Goal: Find specific page/section: Find specific page/section

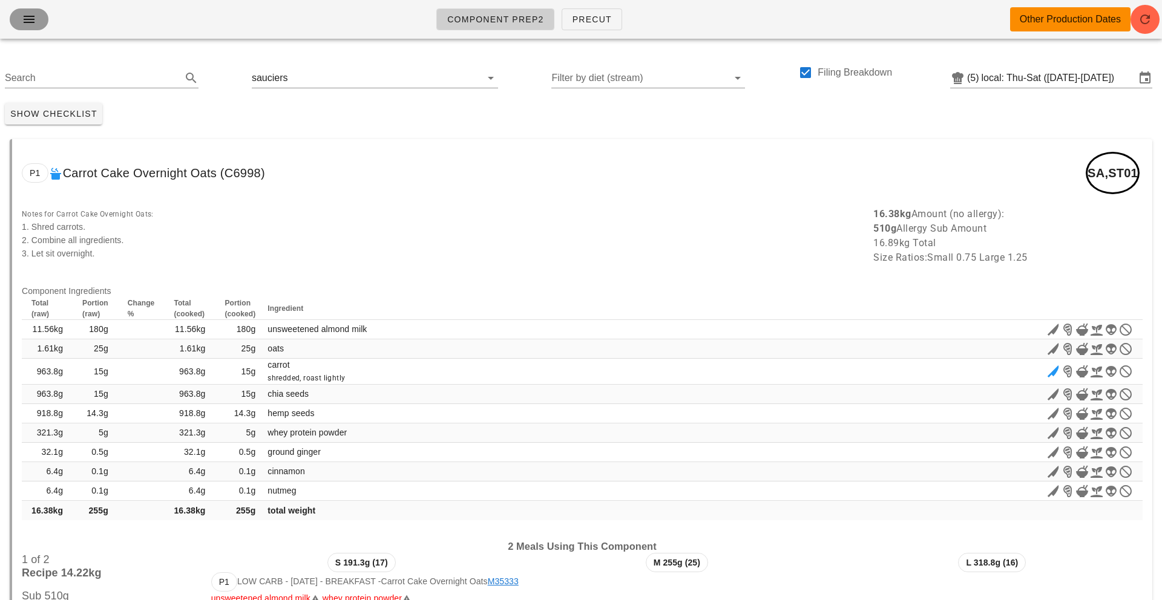
click at [28, 15] on icon "button" at bounding box center [29, 19] width 15 height 15
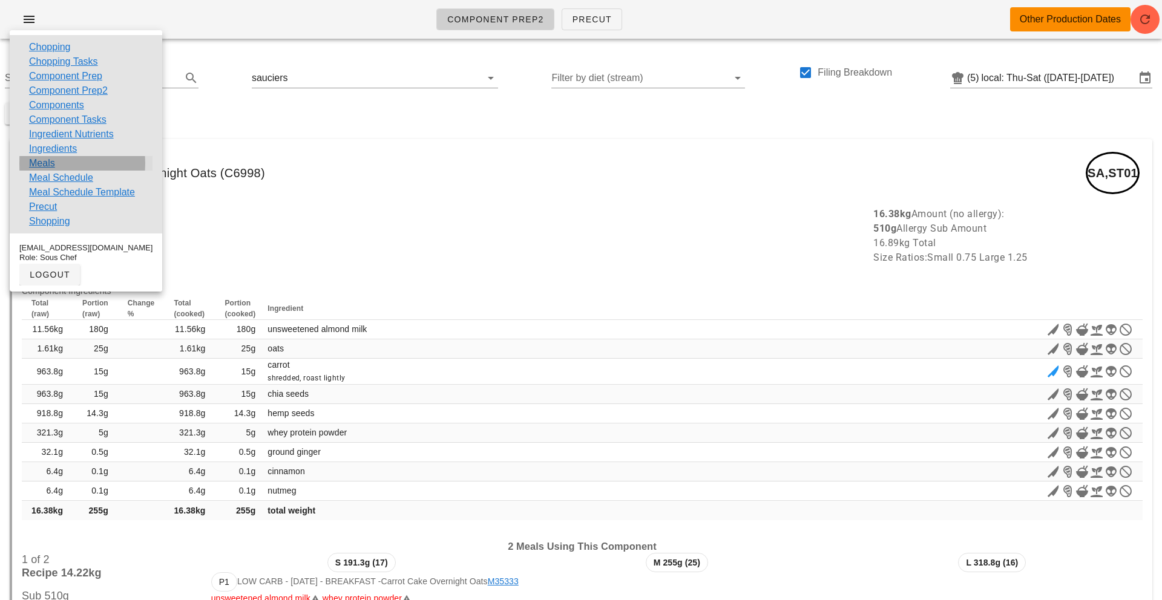
click at [45, 162] on link "Meals" at bounding box center [42, 163] width 26 height 15
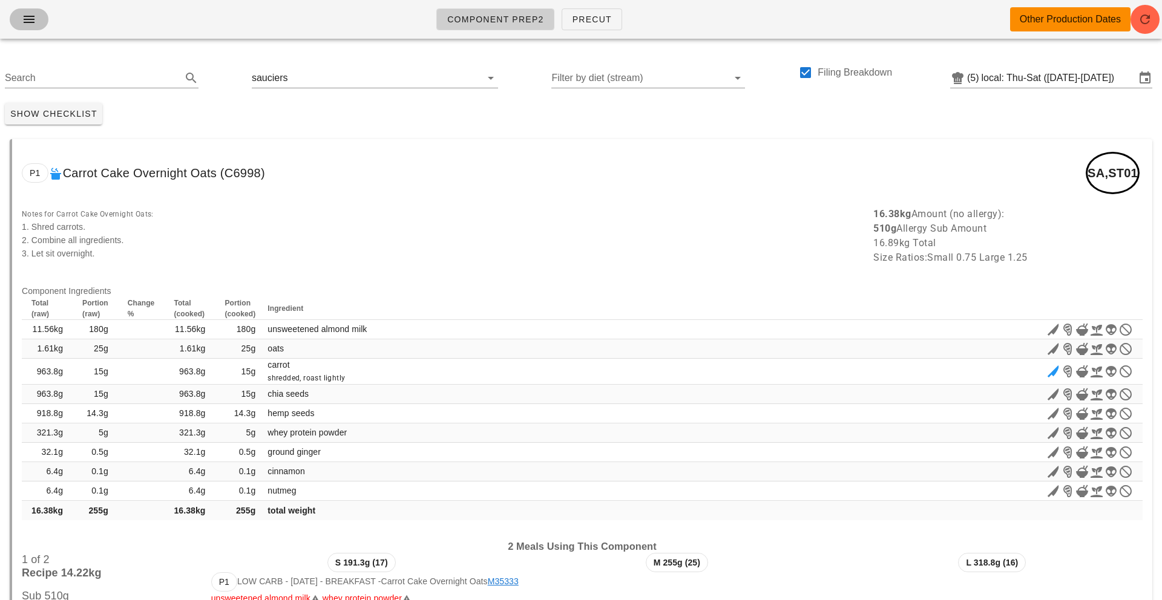
click at [33, 15] on icon "button" at bounding box center [29, 19] width 15 height 15
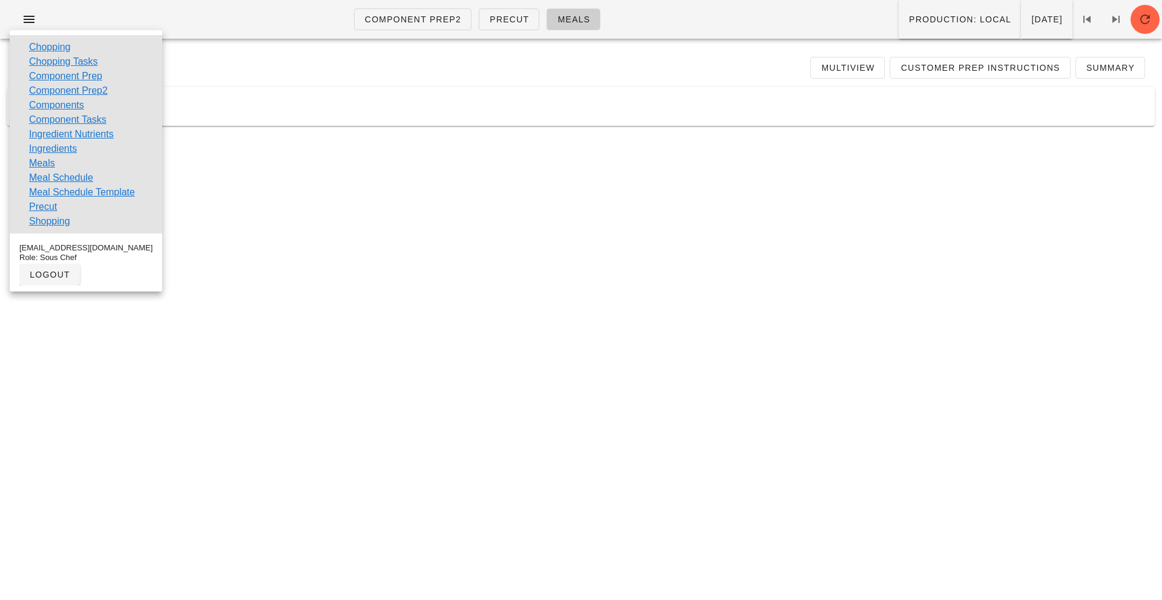
click at [301, 48] on div "Export Status Multiview Customer Prep Instructions Summary" at bounding box center [580, 67] width 1147 height 39
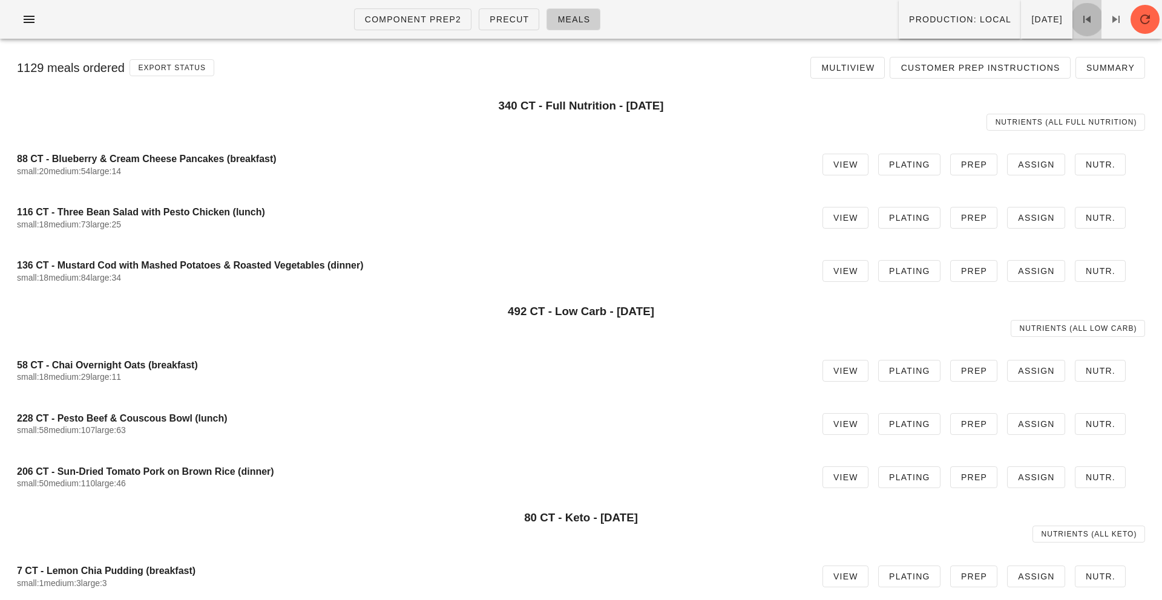
click at [871, 22] on icon at bounding box center [1086, 19] width 15 height 15
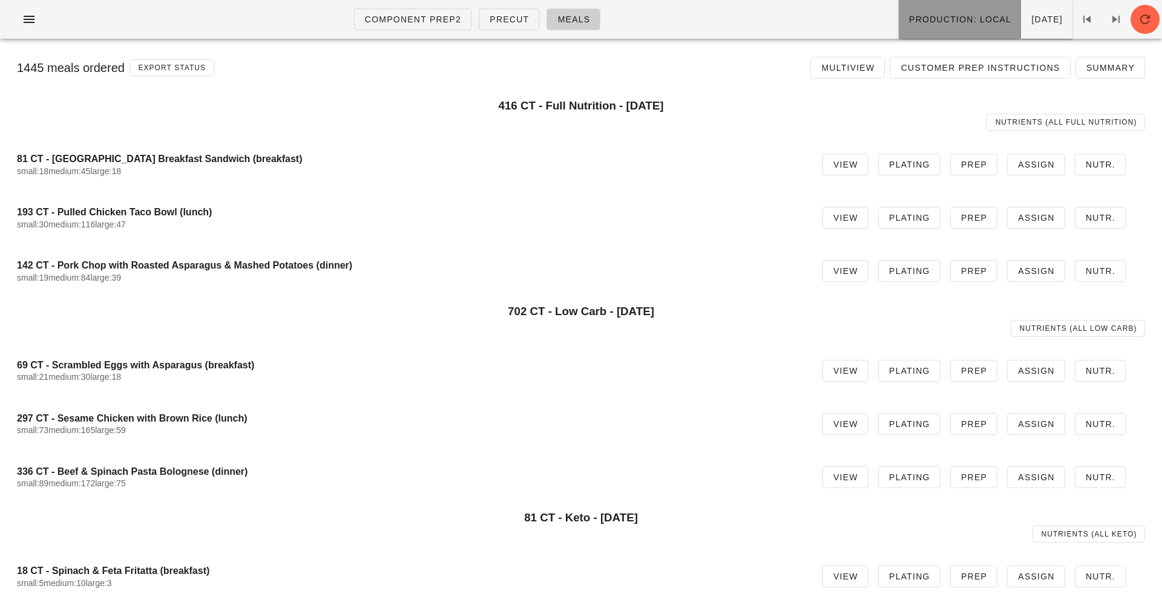
click at [871, 17] on span "Production: local" at bounding box center [959, 20] width 103 height 10
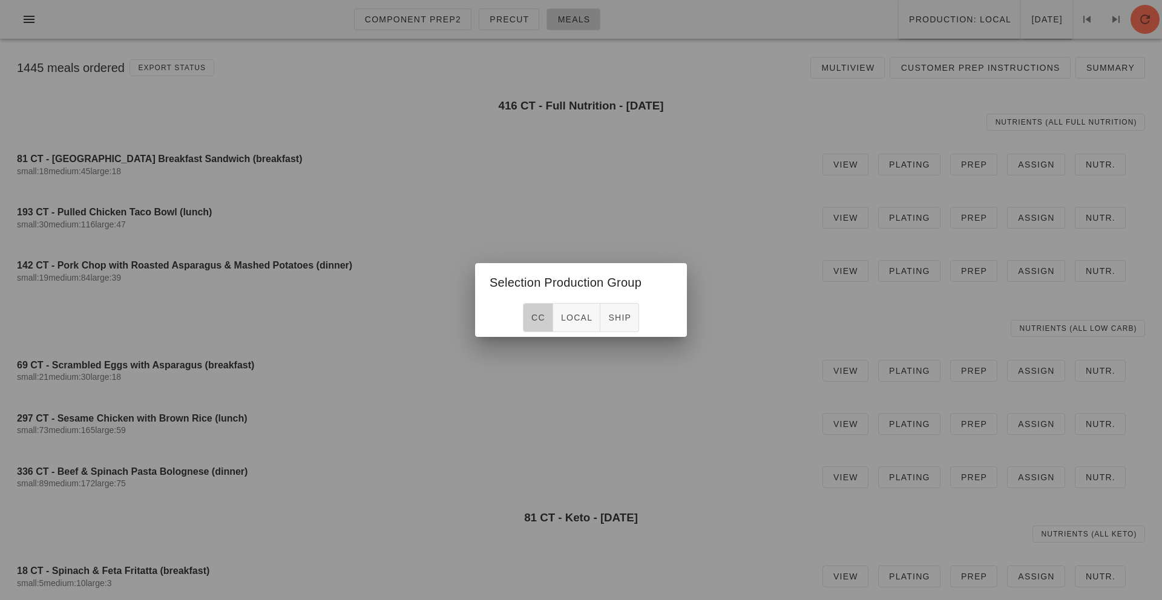
click at [534, 321] on span "CC" at bounding box center [538, 318] width 15 height 10
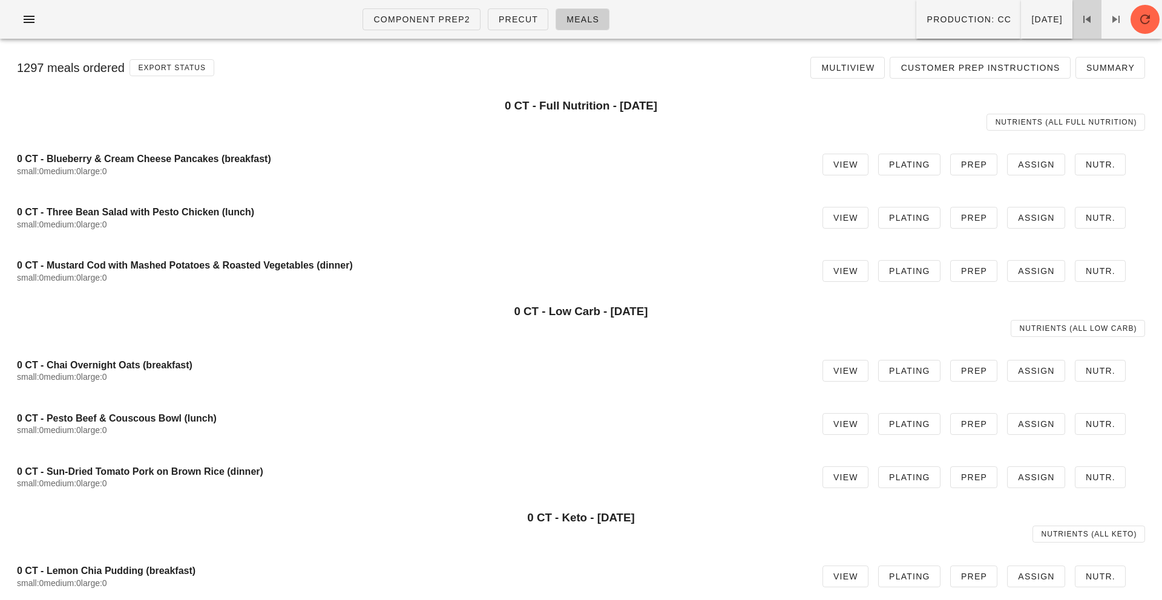
click at [871, 29] on link at bounding box center [1086, 19] width 29 height 39
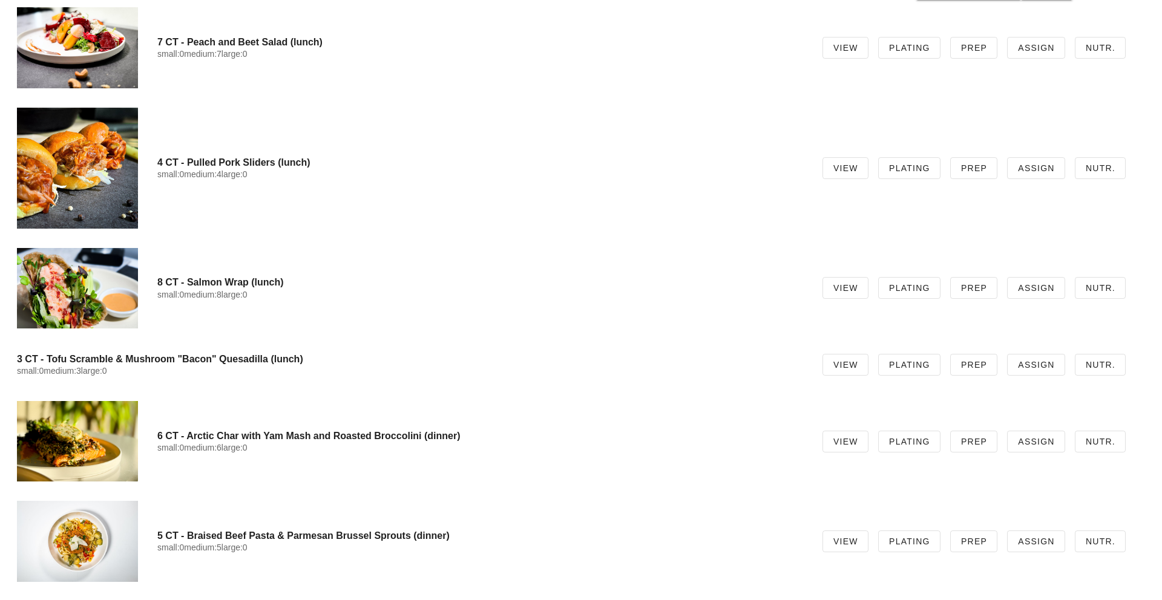
scroll to position [2535, 0]
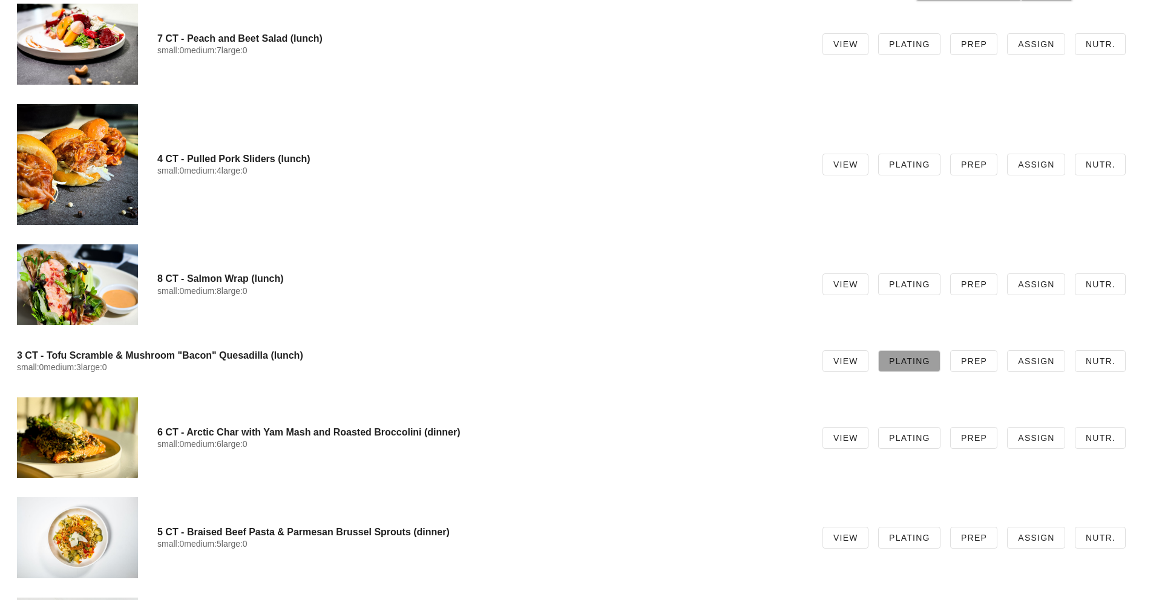
click at [871, 367] on link "Plating" at bounding box center [909, 361] width 62 height 22
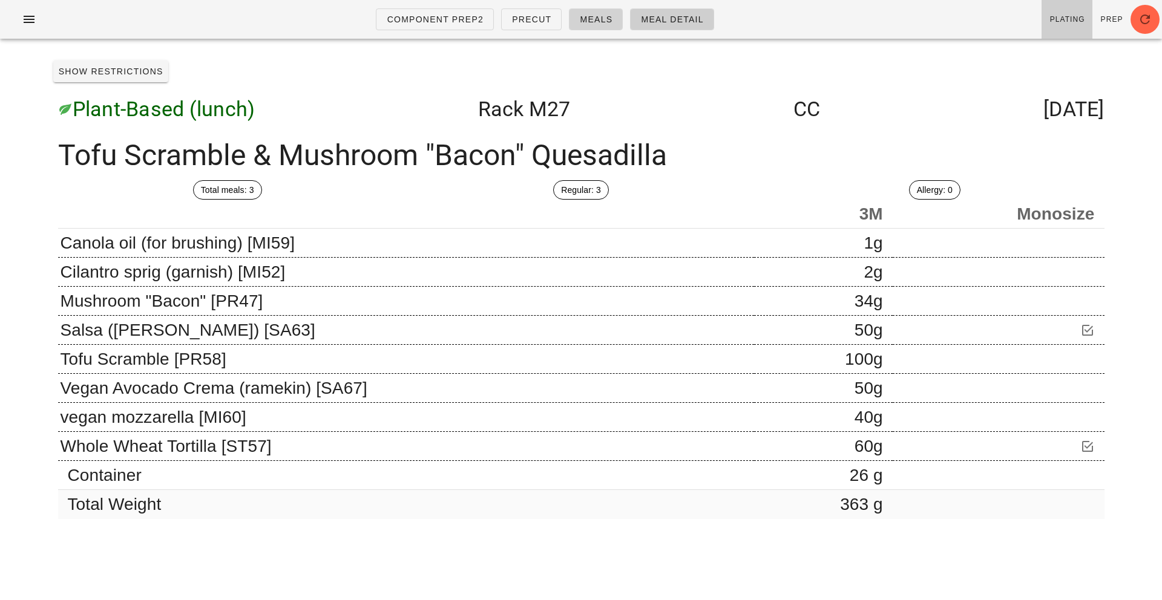
click at [607, 18] on span "Meals" at bounding box center [595, 20] width 33 height 10
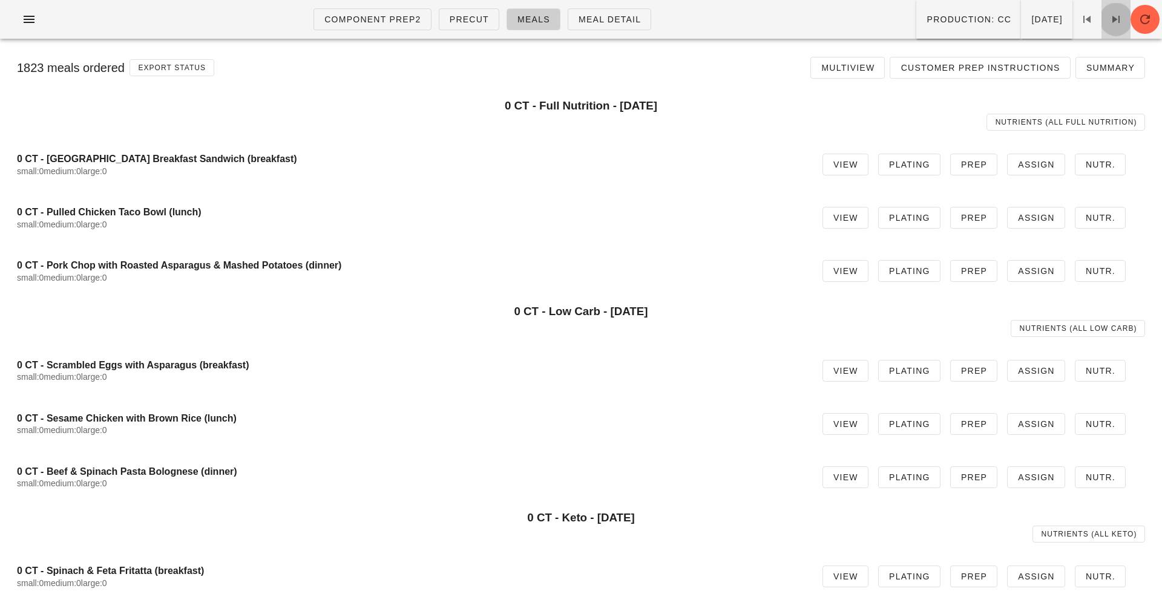
click at [871, 23] on icon at bounding box center [1115, 19] width 15 height 15
click at [871, 16] on icon at bounding box center [1115, 19] width 15 height 15
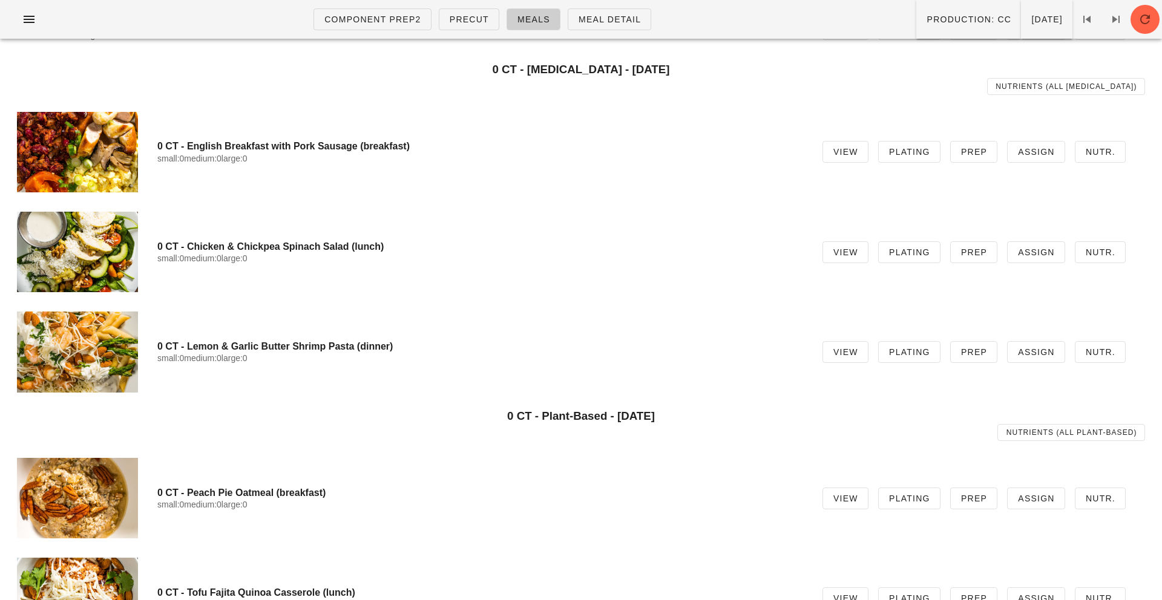
scroll to position [485, 0]
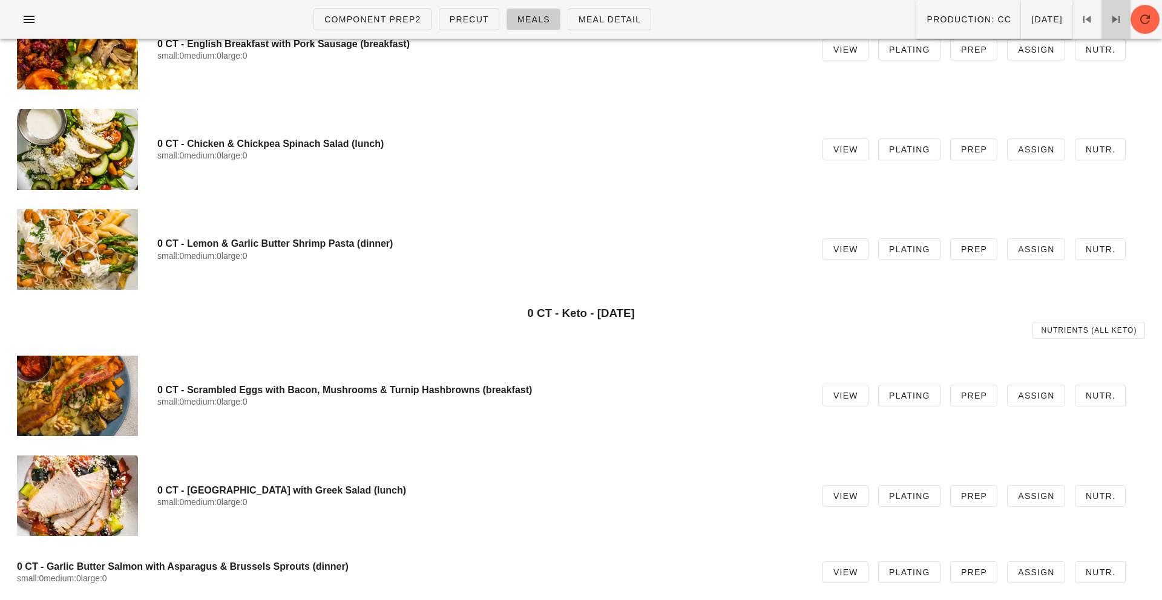
click at [871, 18] on icon at bounding box center [1115, 19] width 15 height 15
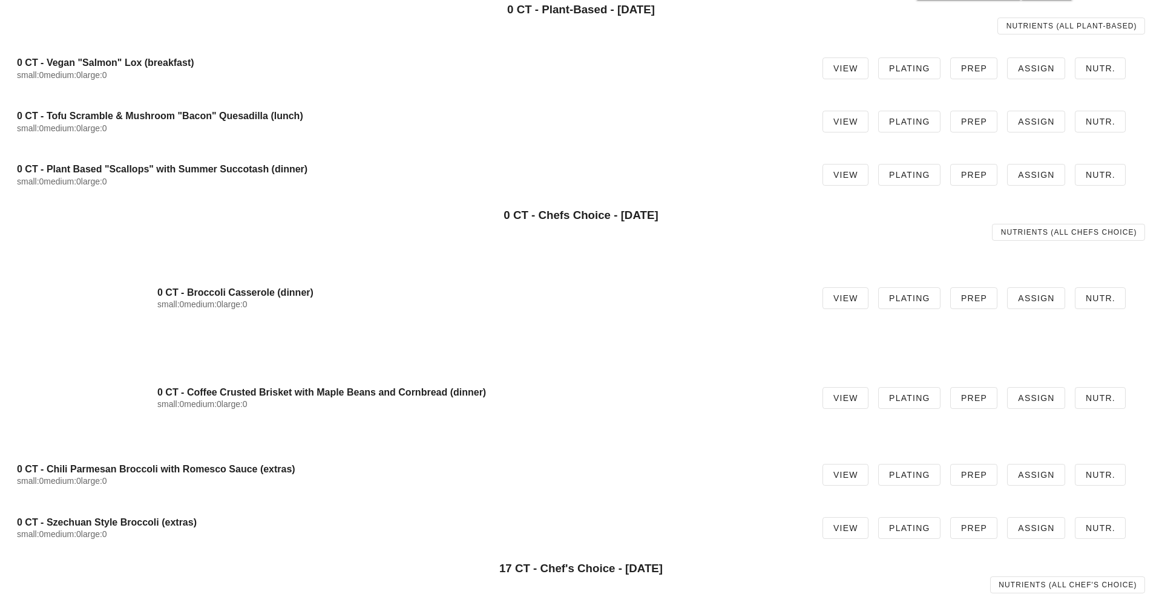
scroll to position [249, 0]
